Goal: Information Seeking & Learning: Find specific fact

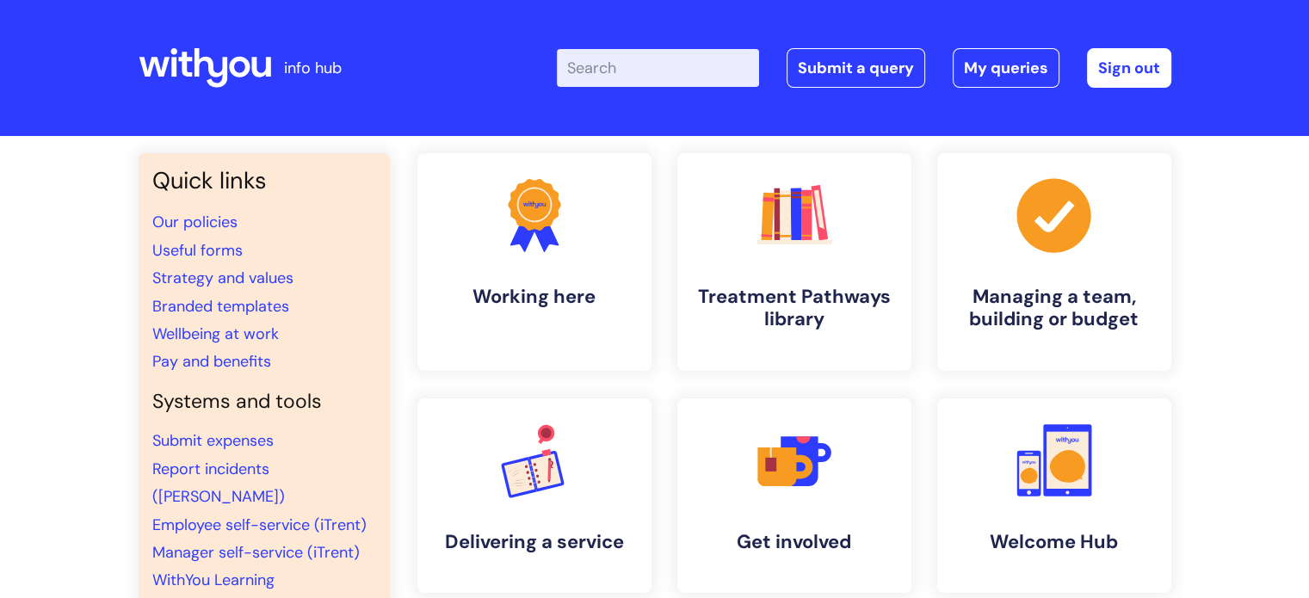
click at [743, 70] on input "Enter your search term here..." at bounding box center [658, 68] width 202 height 38
type input "EMAIL SIGNITURE"
click button "Search" at bounding box center [0, 0] width 0 height 0
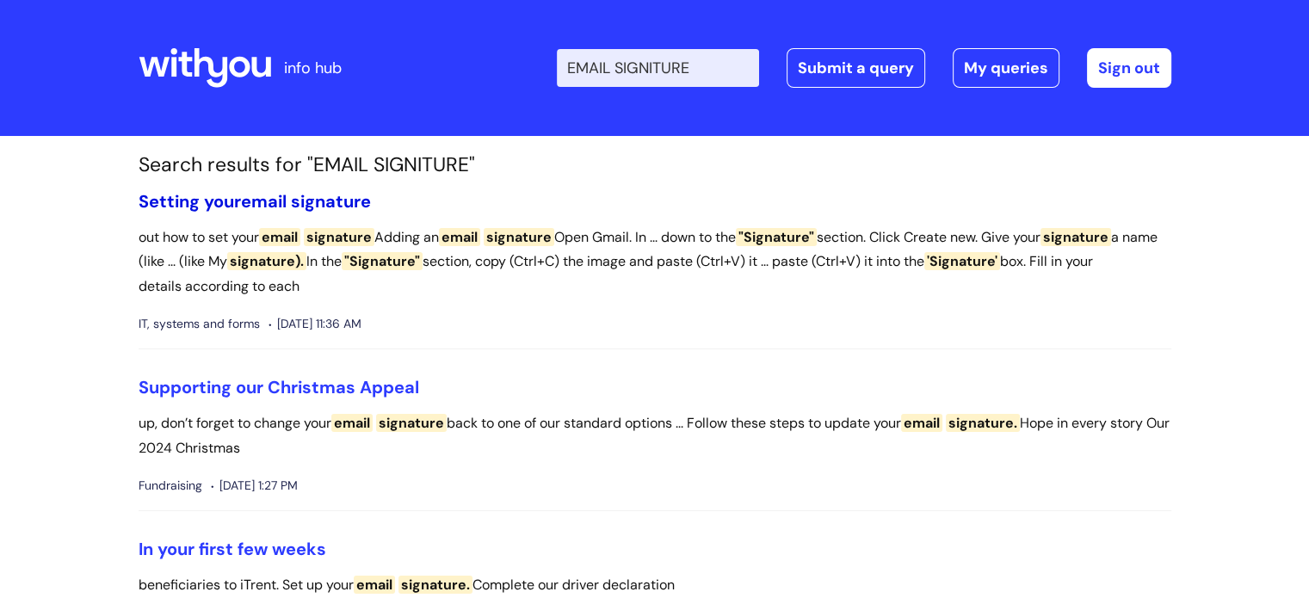
click at [286, 199] on span "email" at bounding box center [264, 201] width 46 height 22
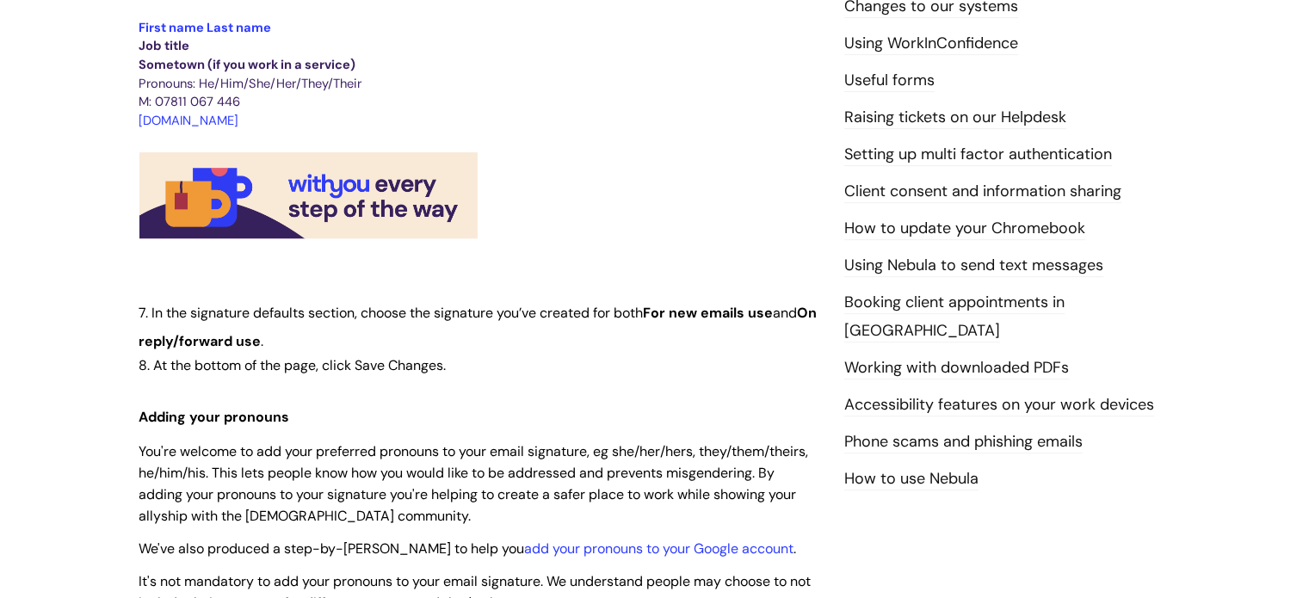
scroll to position [733, 0]
